Goal: Find specific page/section: Find specific page/section

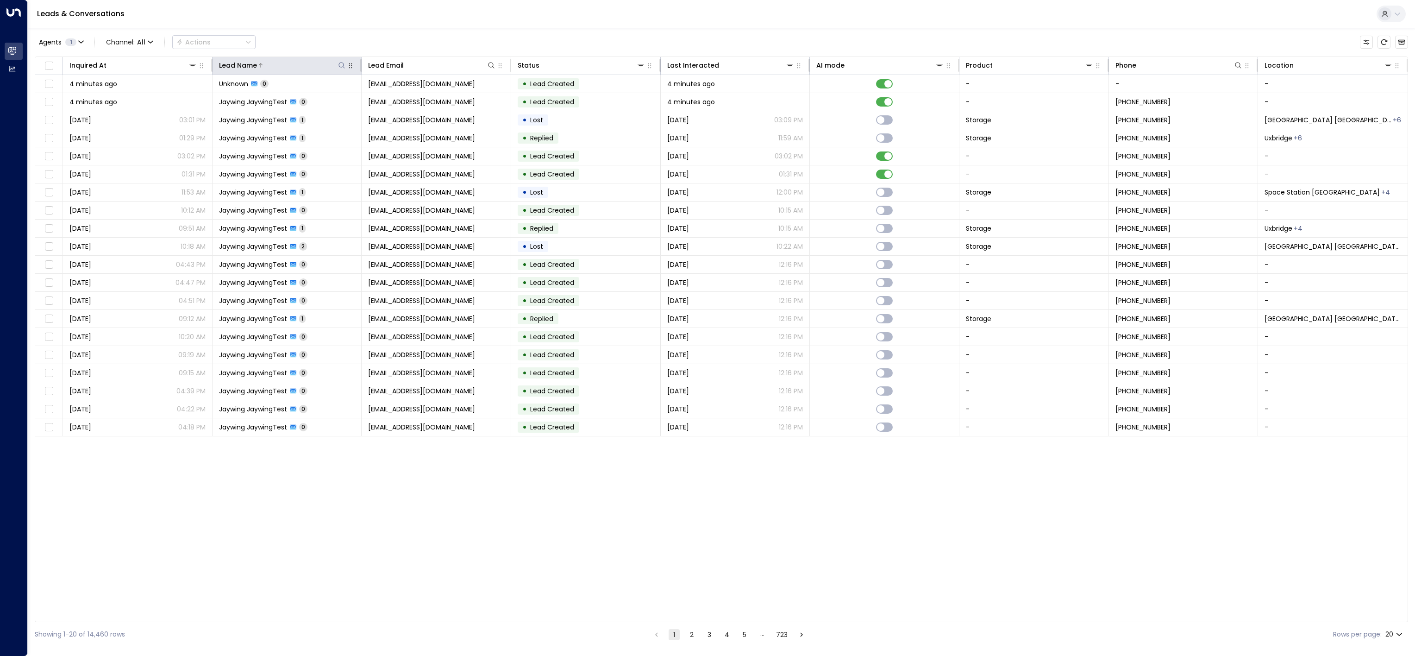
click at [341, 63] on icon at bounding box center [342, 65] width 6 height 6
type input "******"
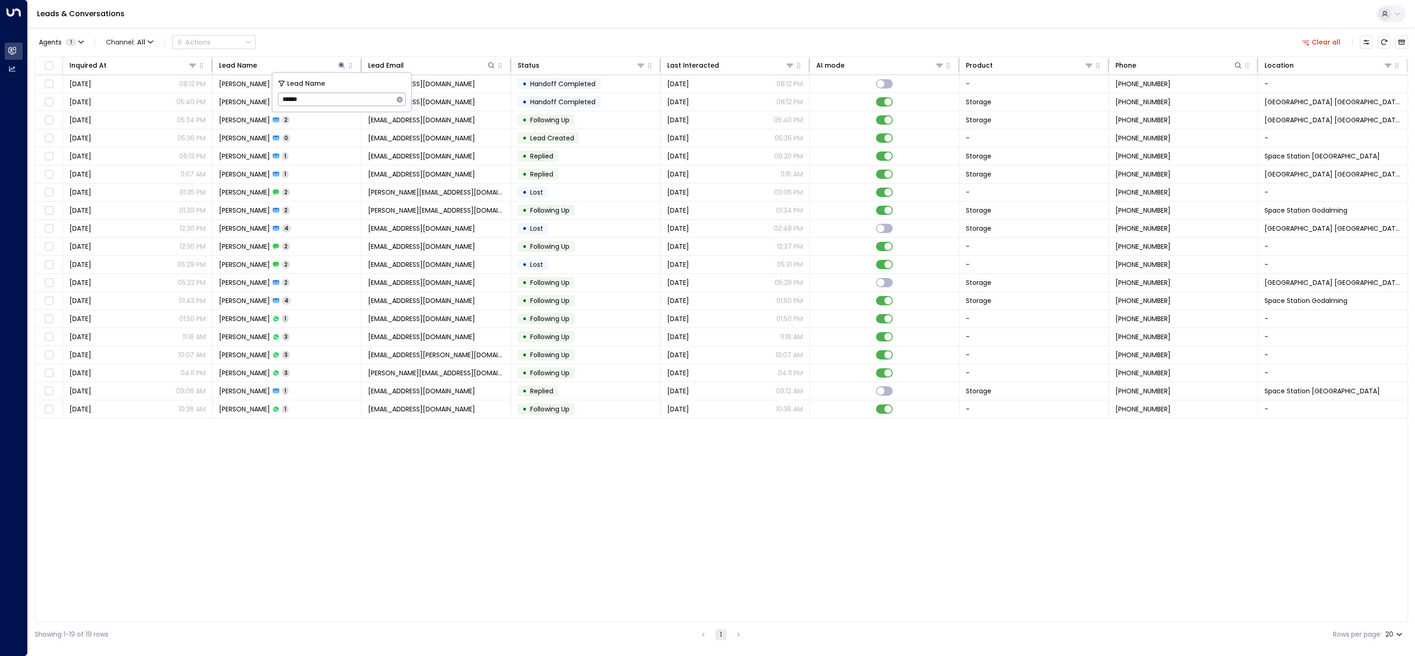
click at [417, 36] on div "Agents 1 Channel: All Actions Clear all" at bounding box center [721, 41] width 1373 height 19
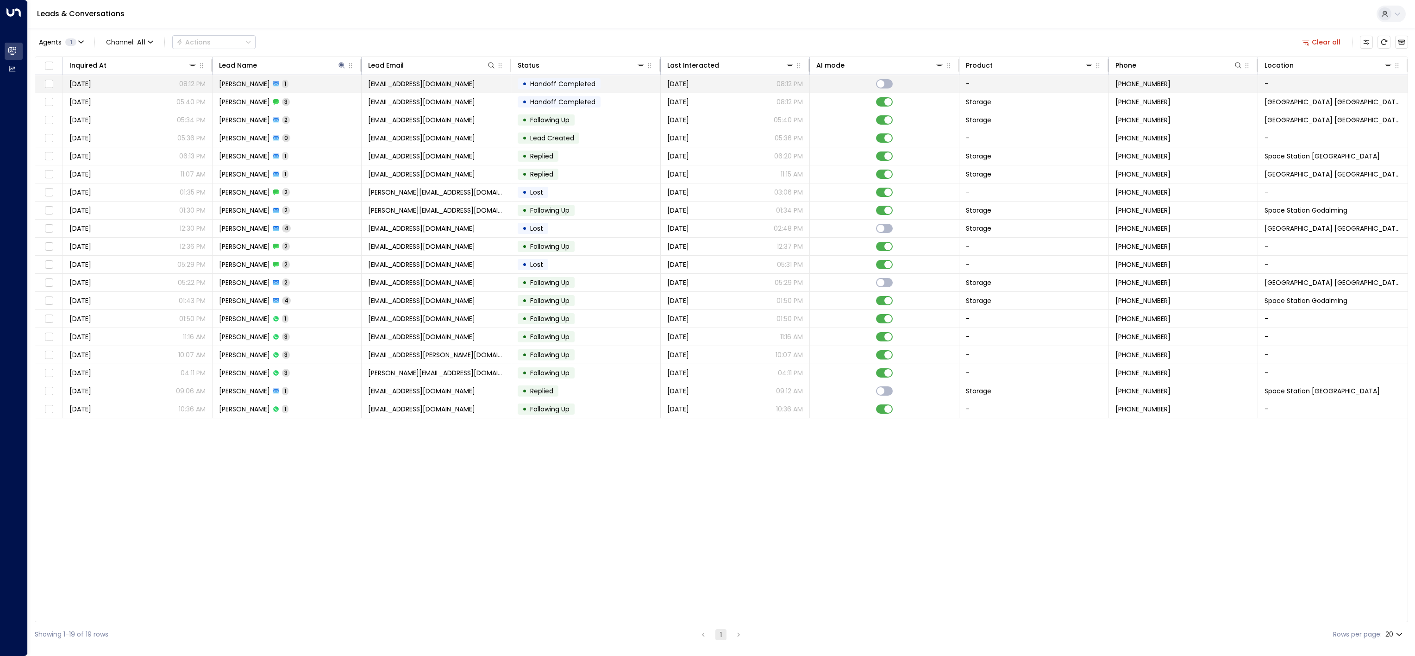
click at [736, 83] on div "[DATE] 08:12 PM" at bounding box center [735, 83] width 136 height 9
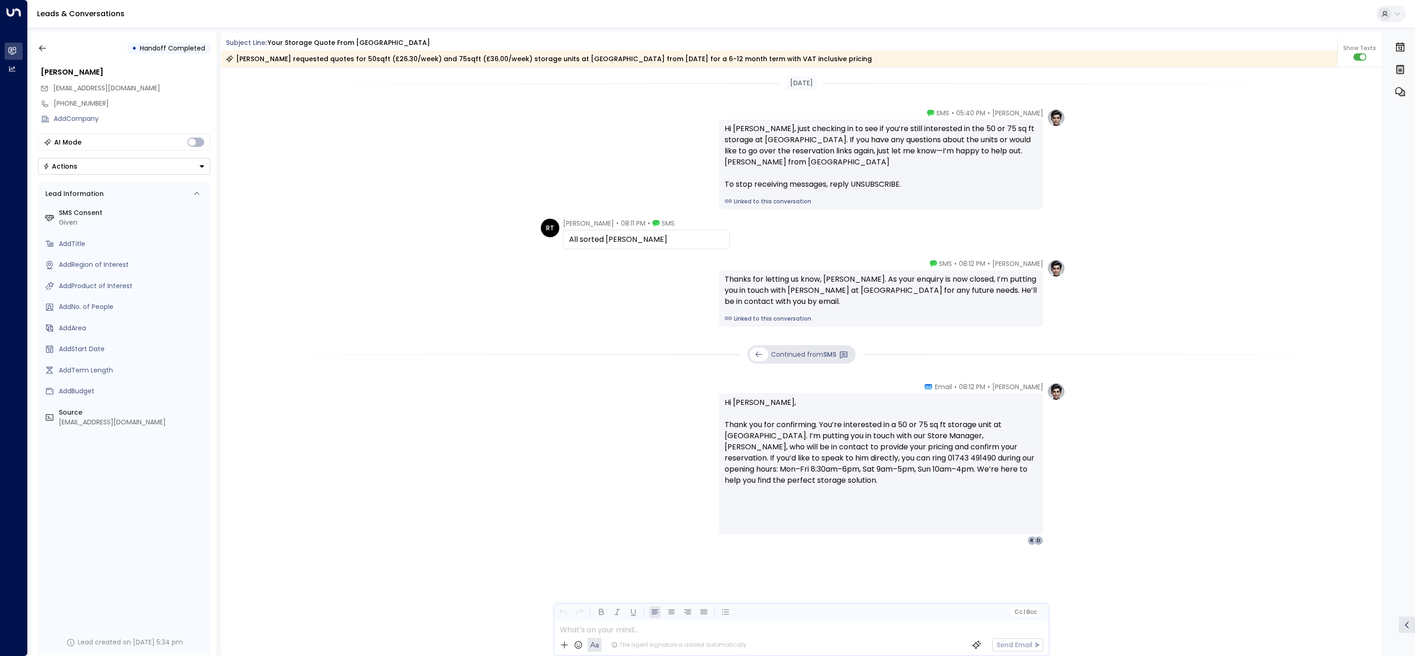
click at [619, 311] on div "[PERSON_NAME] • 08:12 PM • SMS Thanks for letting us know, [PERSON_NAME]. As yo…" at bounding box center [802, 293] width 528 height 68
click at [499, 253] on div "[DATE] [PERSON_NAME] • 05:40 PM • SMS Hi [PERSON_NAME], just checking in to see…" at bounding box center [801, 352] width 1161 height 571
